Goal: Task Accomplishment & Management: Use online tool/utility

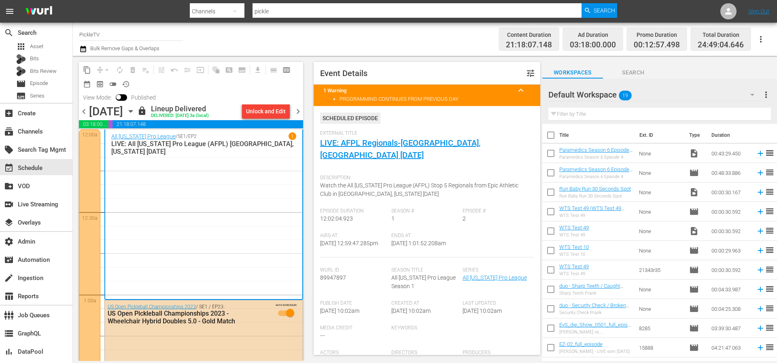
scroll to position [682, 0]
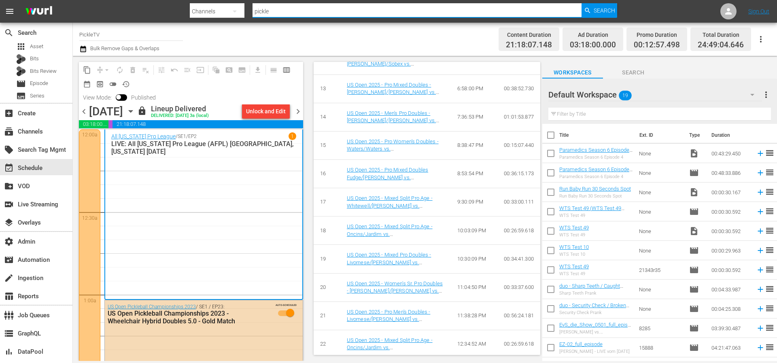
click at [290, 14] on input "pickle" at bounding box center [416, 11] width 329 height 19
paste input "gsn_cinevault_70s_1"
type input "gsn_cinevault_70s_1"
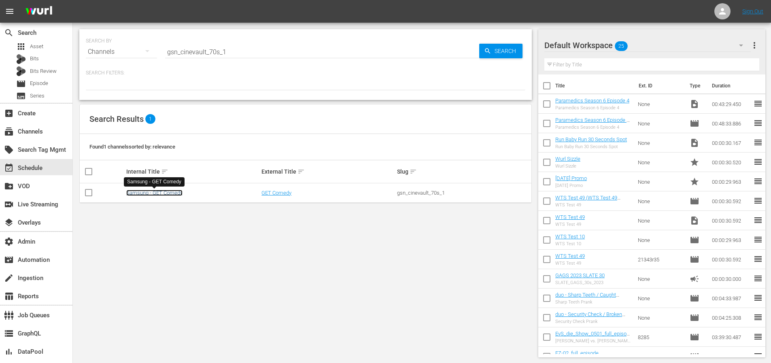
click at [163, 192] on link "Samsung - GET Comedy" at bounding box center [154, 193] width 56 height 6
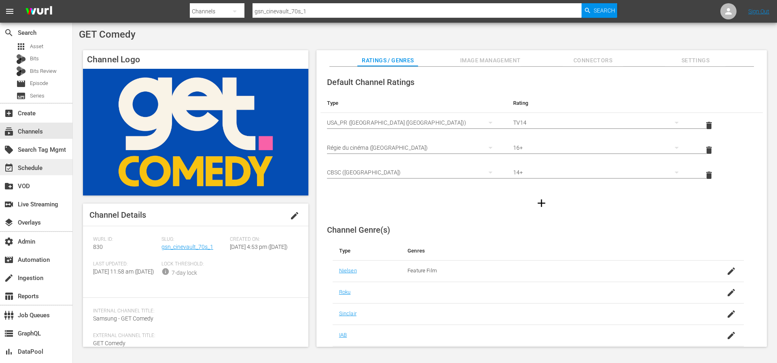
click at [35, 170] on div "event_available Schedule" at bounding box center [22, 166] width 45 height 7
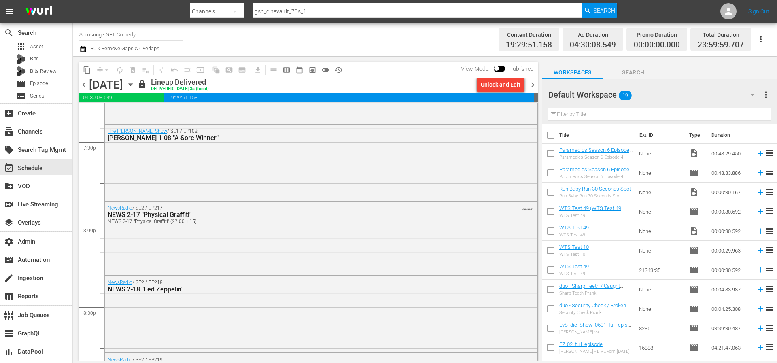
scroll to position [3721, 0]
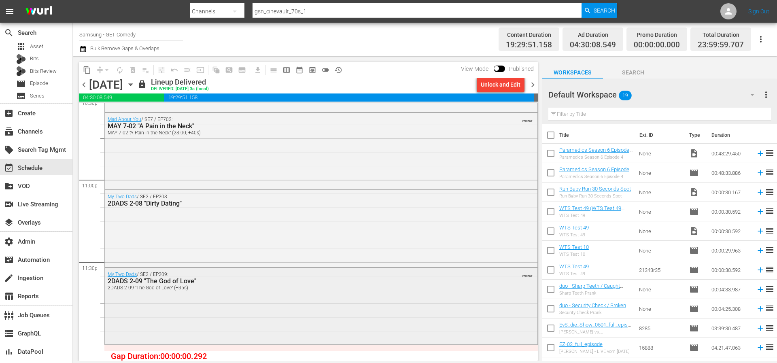
click at [334, 299] on div "My Two Dads / SE2 / EP209: 2DADS 2-09 "The God of Love" 2DADS 2-09 "The God of …" at bounding box center [321, 305] width 433 height 74
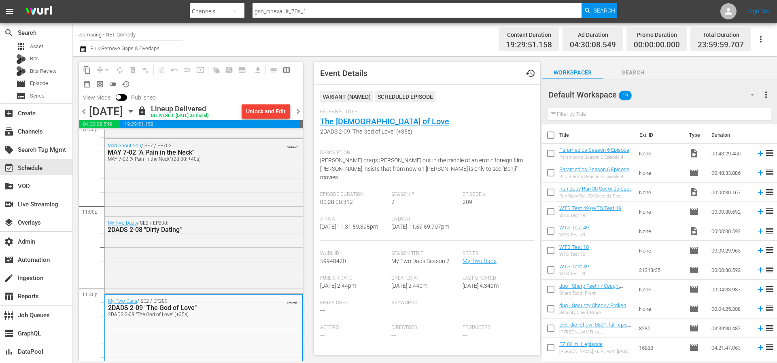
click at [299, 113] on span "chevron_right" at bounding box center [298, 111] width 10 height 10
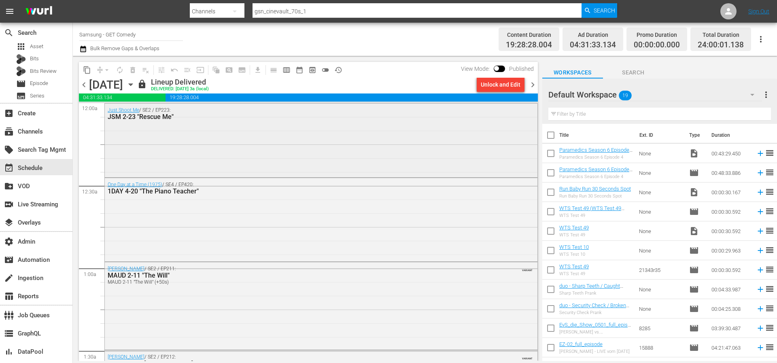
click at [448, 116] on div "JSM 2-23 "Rescue Me"" at bounding box center [299, 117] width 383 height 8
